Goal: Information Seeking & Learning: Learn about a topic

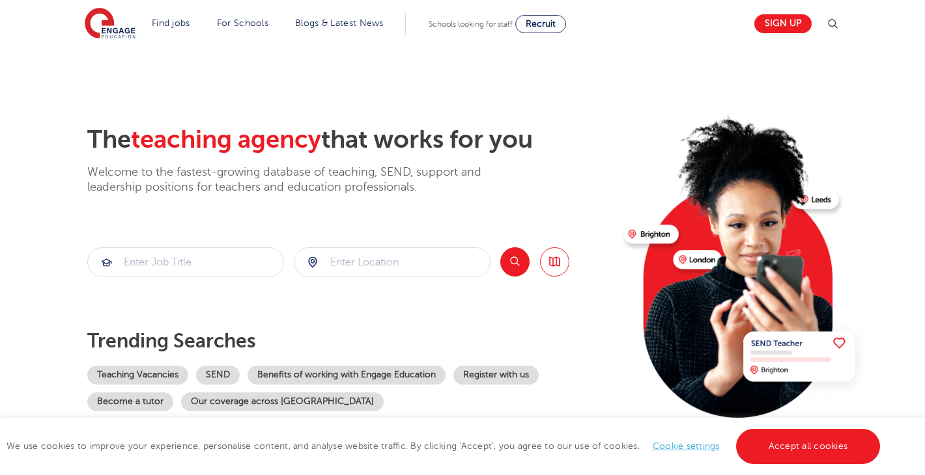
scroll to position [2568, 0]
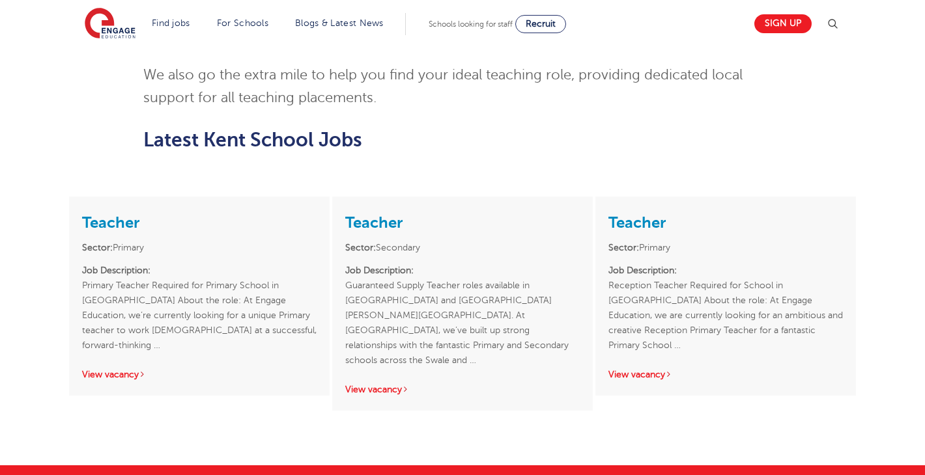
scroll to position [1808, 0]
